Goal: Transaction & Acquisition: Book appointment/travel/reservation

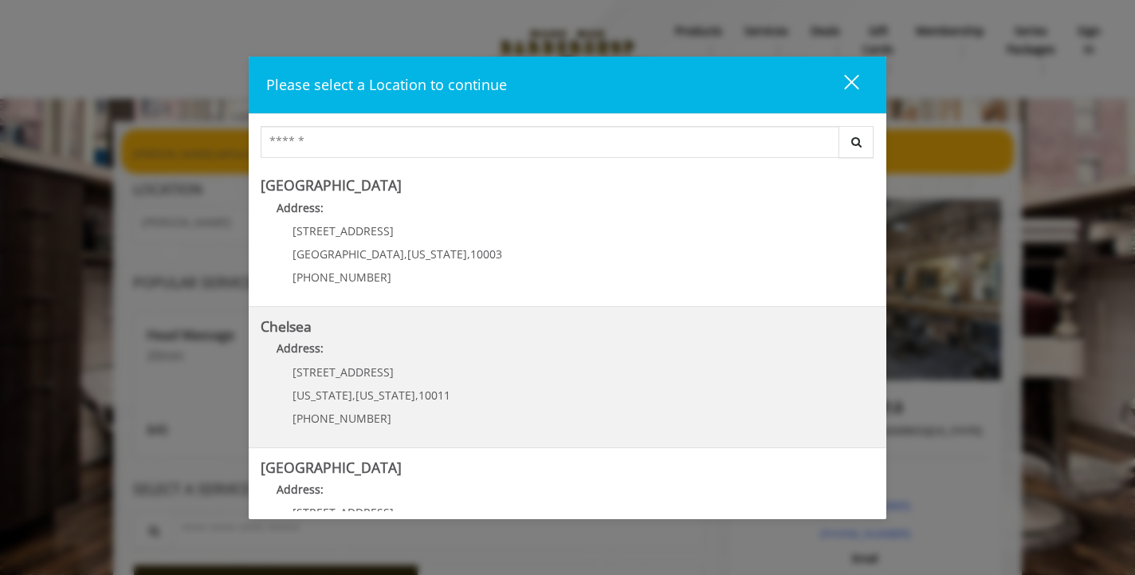
click at [610, 342] on p "Address:" at bounding box center [568, 353] width 614 height 26
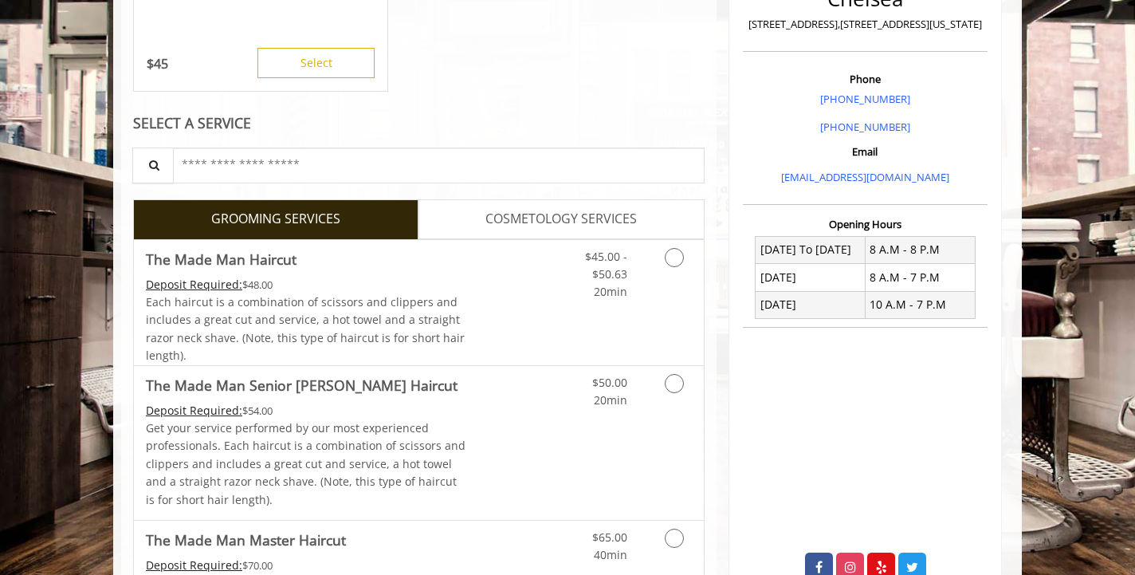
scroll to position [517, 0]
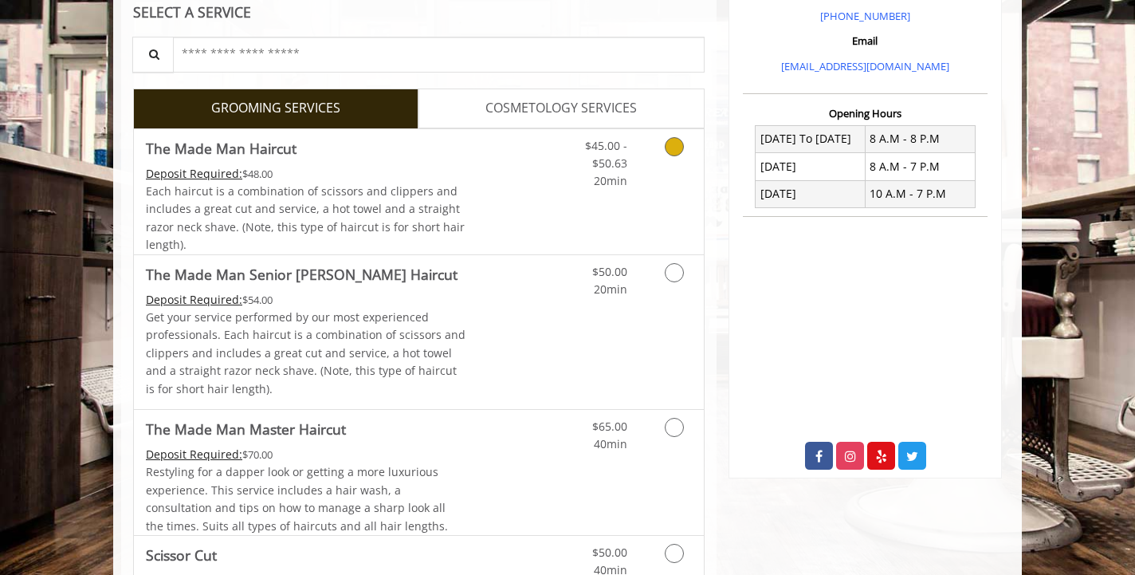
click at [672, 160] on link "Grooming services" at bounding box center [671, 159] width 41 height 61
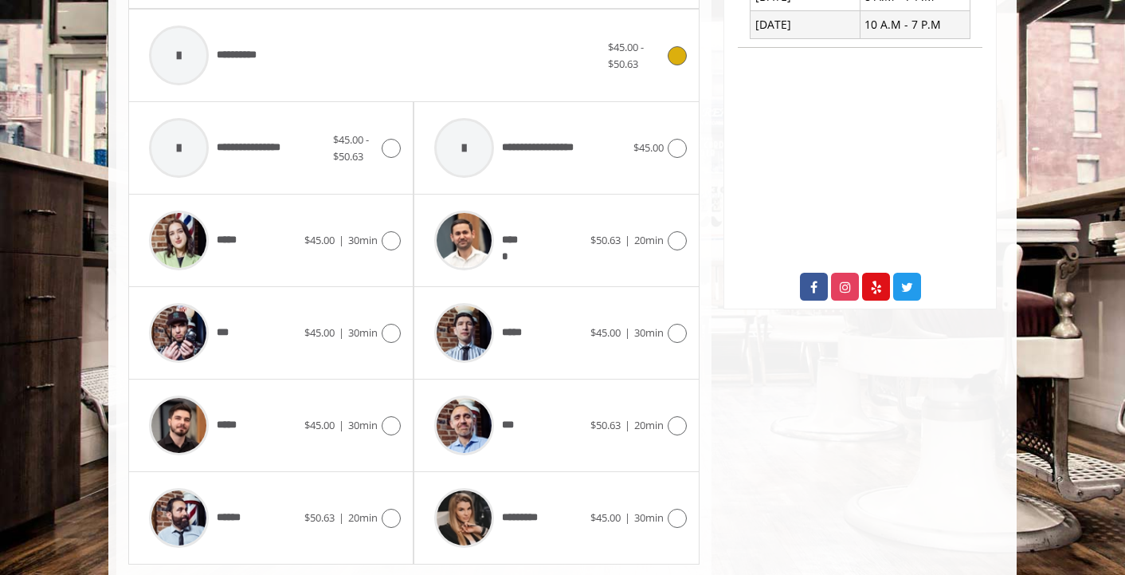
scroll to position [685, 0]
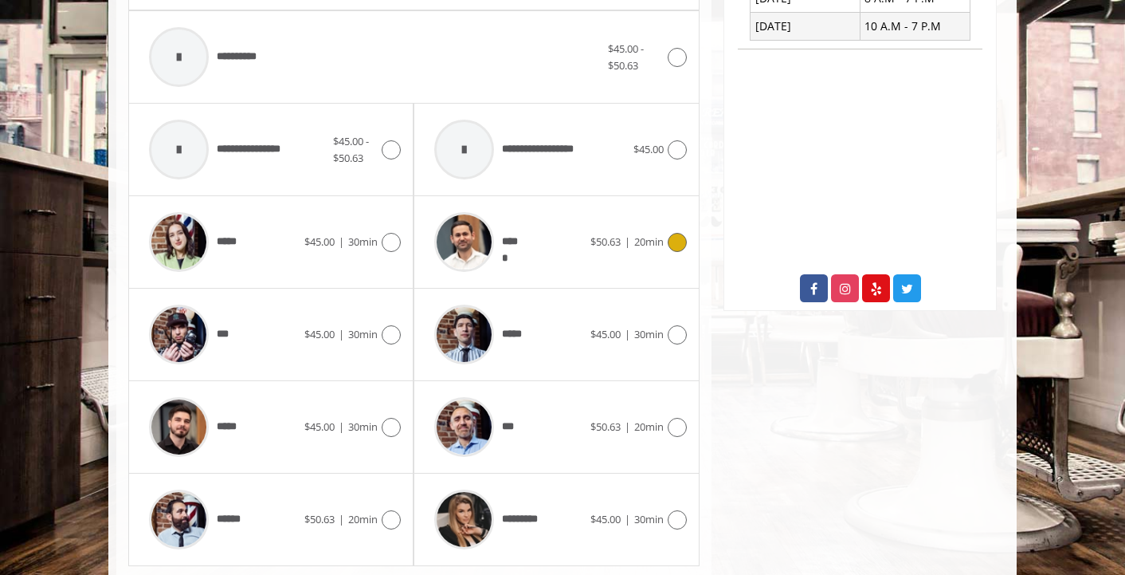
click at [560, 265] on div "*****" at bounding box center [507, 242] width 163 height 76
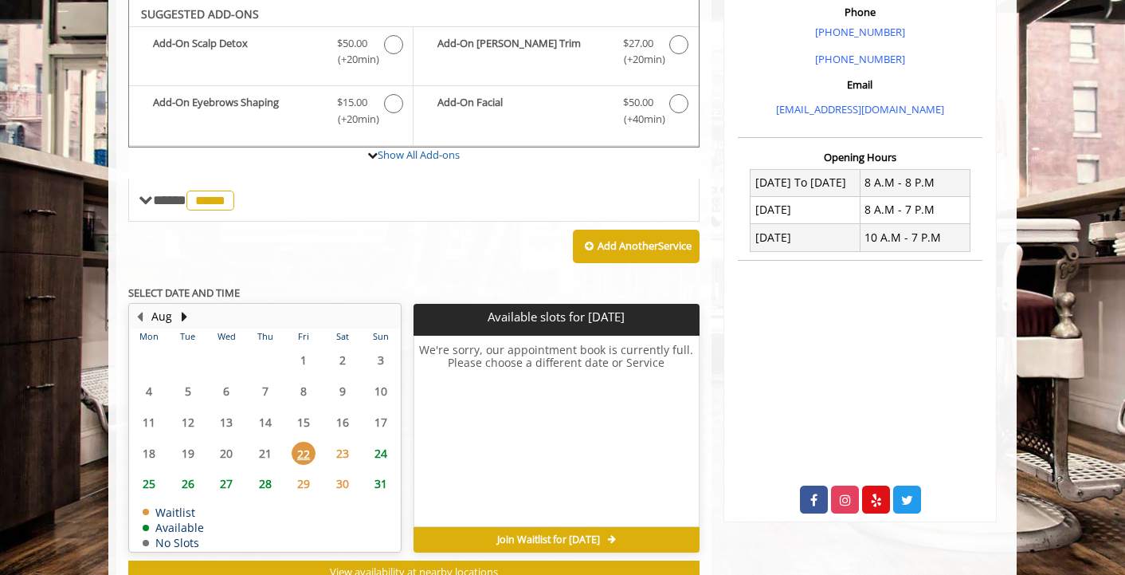
scroll to position [529, 0]
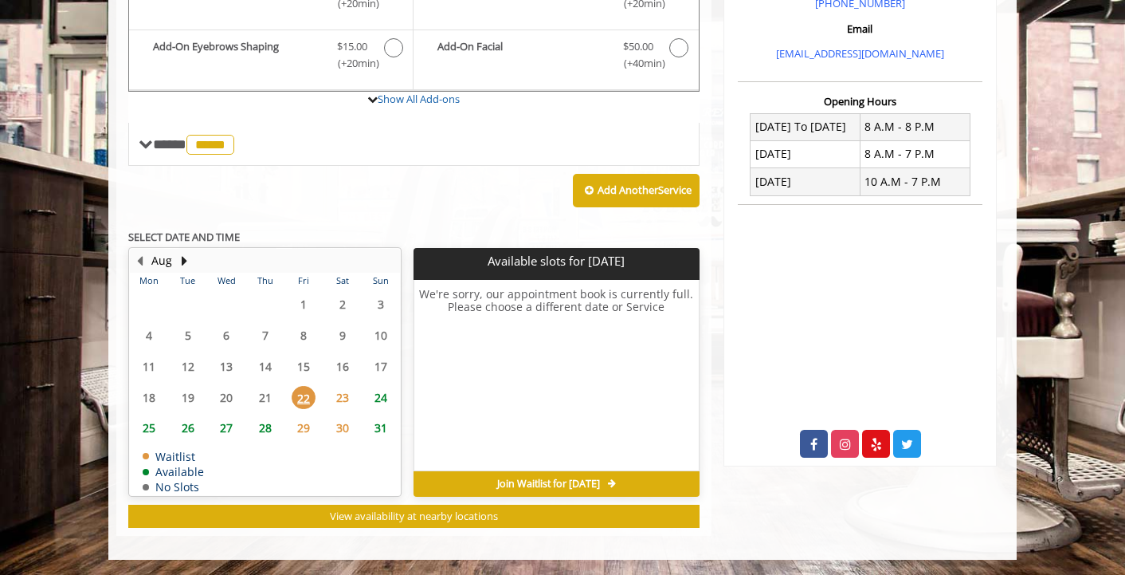
click at [346, 398] on span "23" at bounding box center [343, 397] width 24 height 23
click at [380, 398] on span "24" at bounding box center [381, 397] width 24 height 23
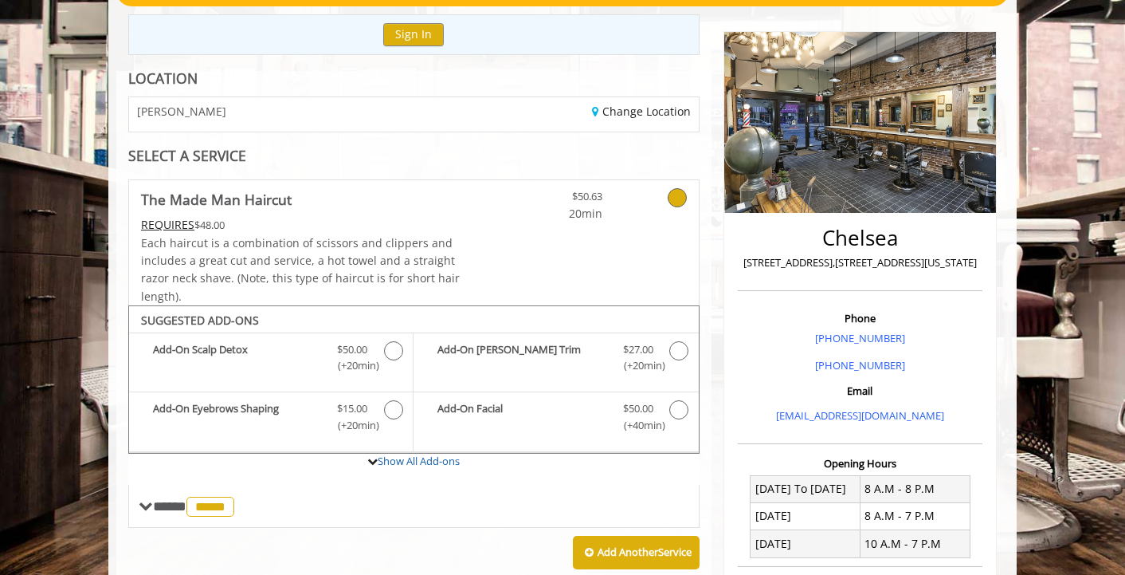
scroll to position [0, 0]
